Goal: Transaction & Acquisition: Purchase product/service

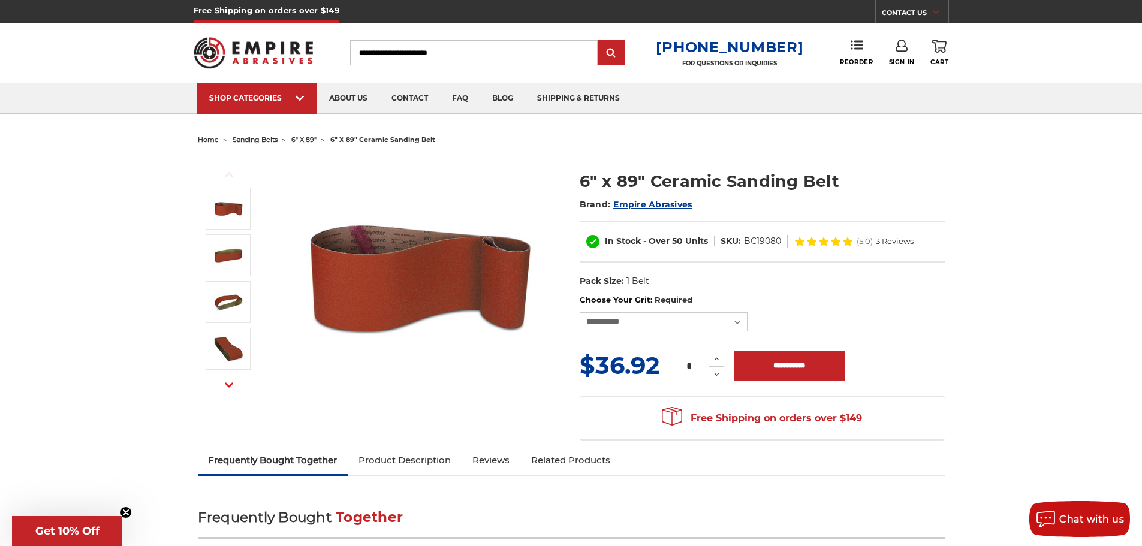
click at [439, 58] on input "Search" at bounding box center [474, 52] width 248 height 25
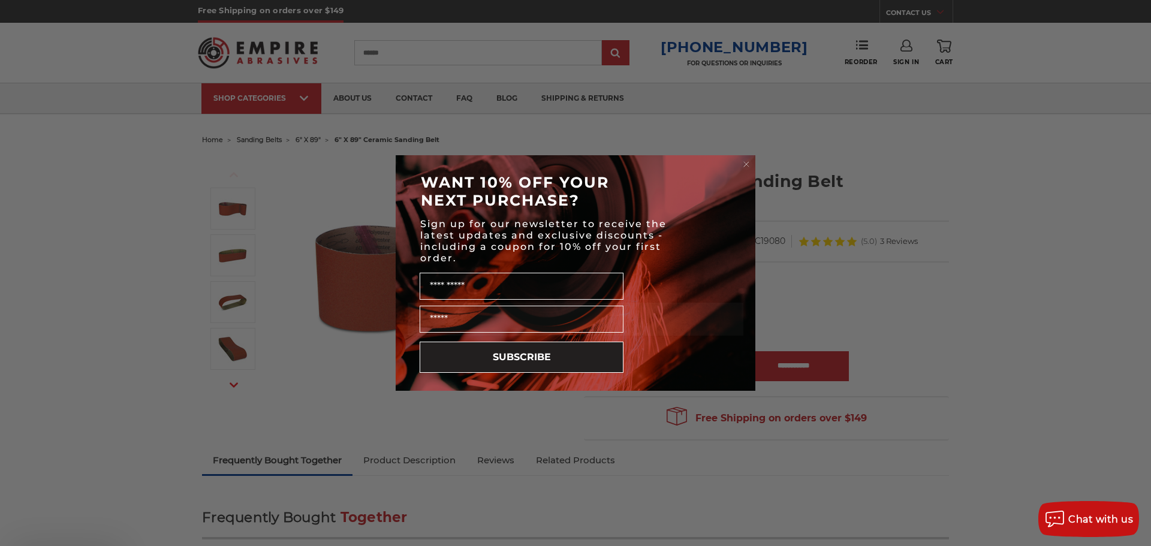
type input "******"
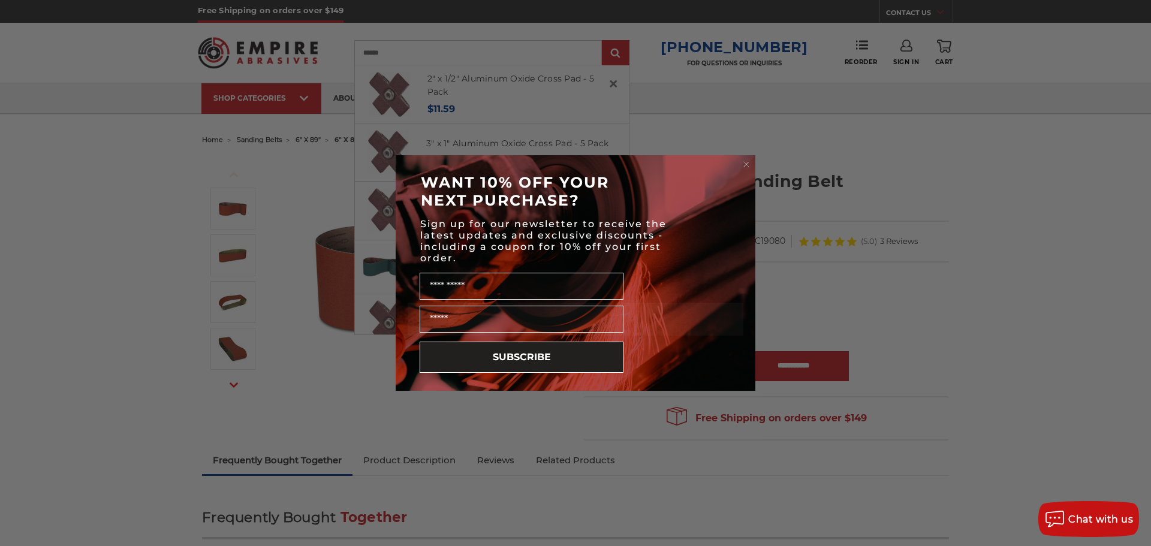
click at [744, 163] on circle "Close dialog" at bounding box center [746, 164] width 11 height 11
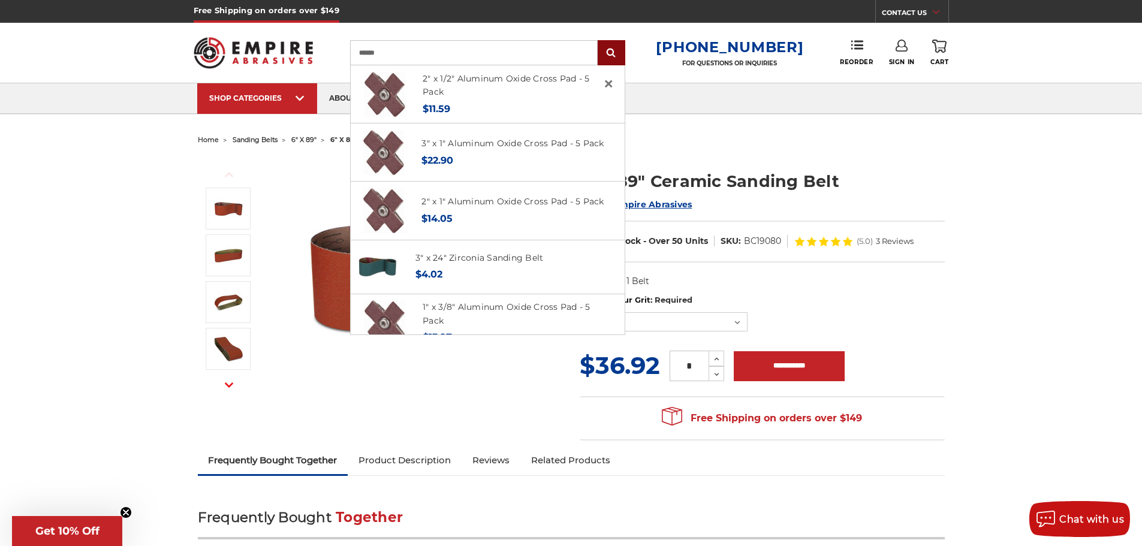
click at [623, 56] on input "submit" at bounding box center [611, 53] width 24 height 24
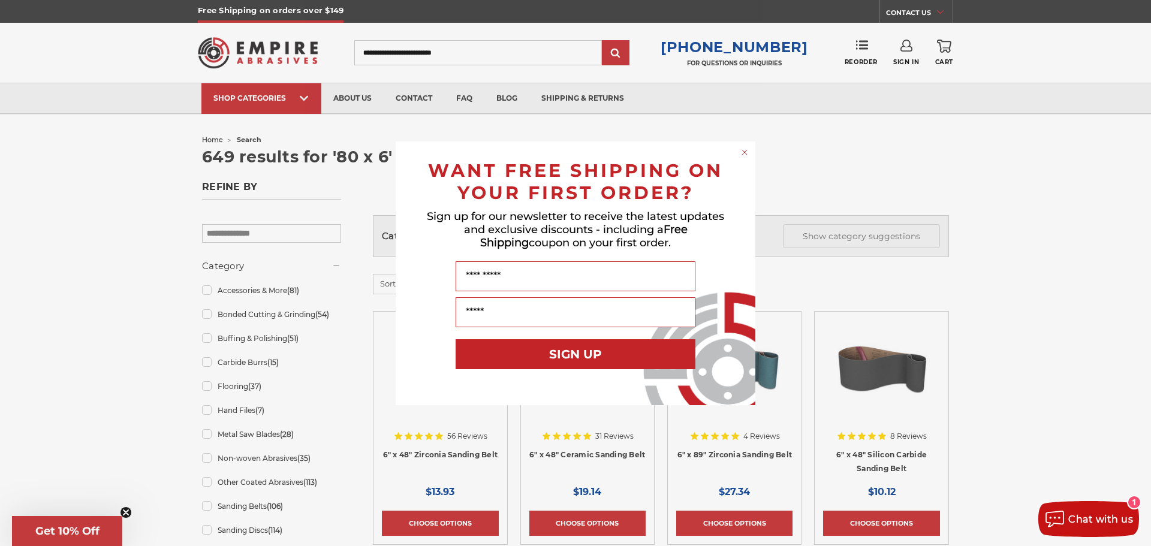
drag, startPoint x: 744, startPoint y: 152, endPoint x: 530, endPoint y: 152, distance: 213.4
click at [743, 152] on icon "Close dialog" at bounding box center [744, 152] width 12 height 12
